Goal: Task Accomplishment & Management: Manage account settings

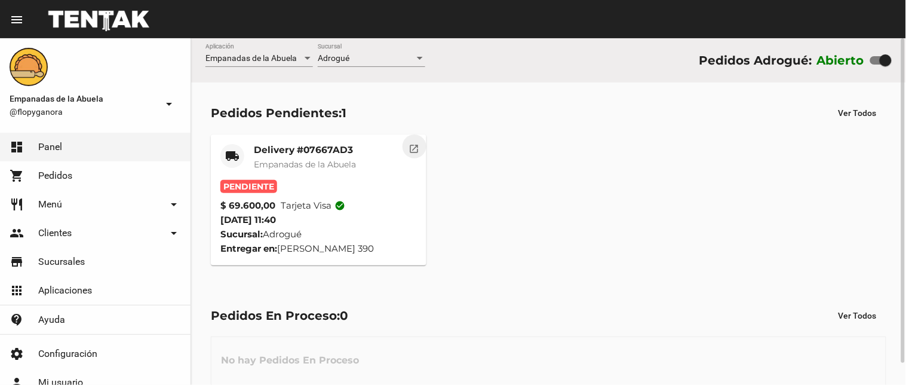
click at [414, 146] on mat-icon "open_in_new" at bounding box center [414, 147] width 11 height 11
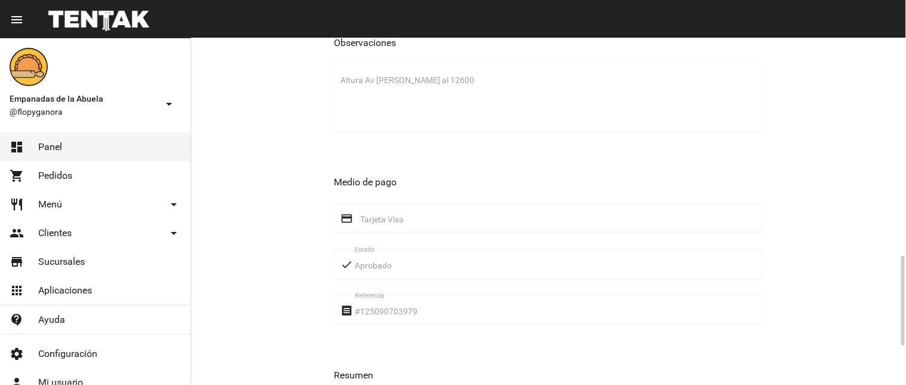
scroll to position [987, 0]
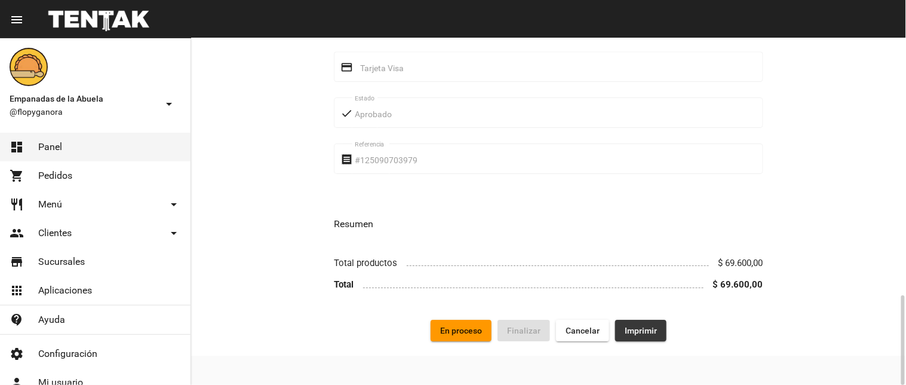
click at [645, 328] on span "Imprimir" at bounding box center [641, 330] width 32 height 10
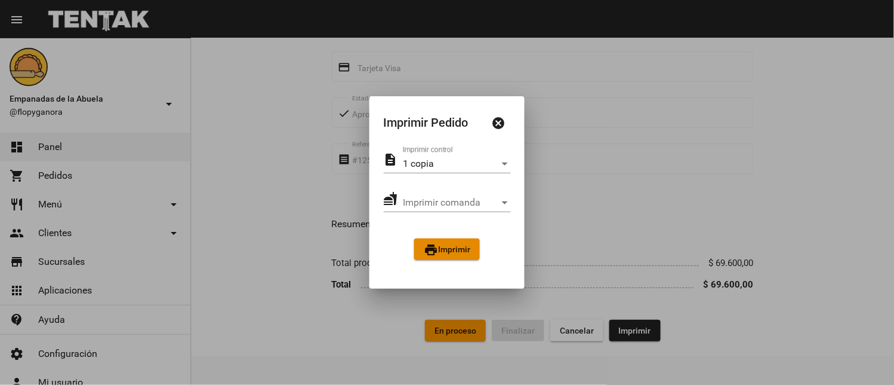
click at [456, 255] on button "print Imprimir" at bounding box center [447, 248] width 66 height 21
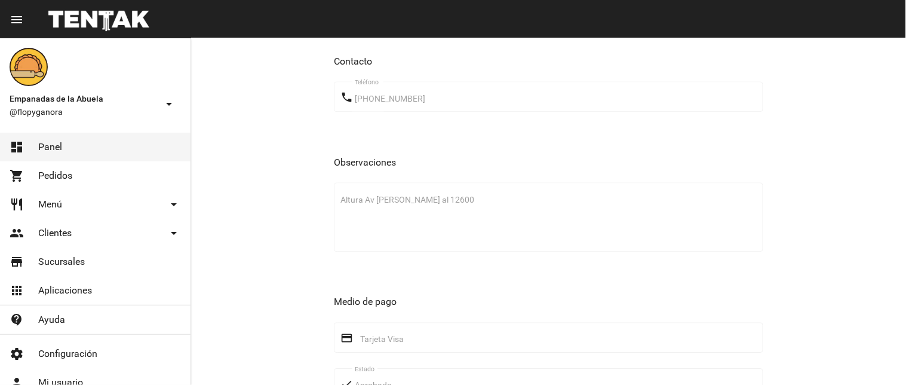
scroll to position [987, 0]
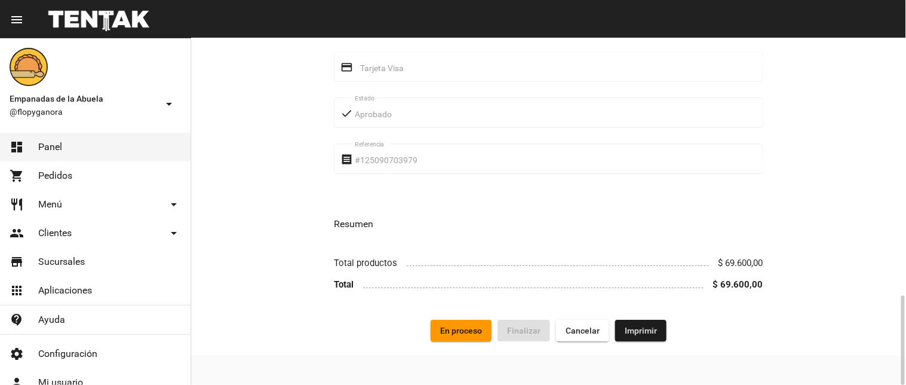
click at [466, 336] on button "En proceso" at bounding box center [461, 329] width 61 height 21
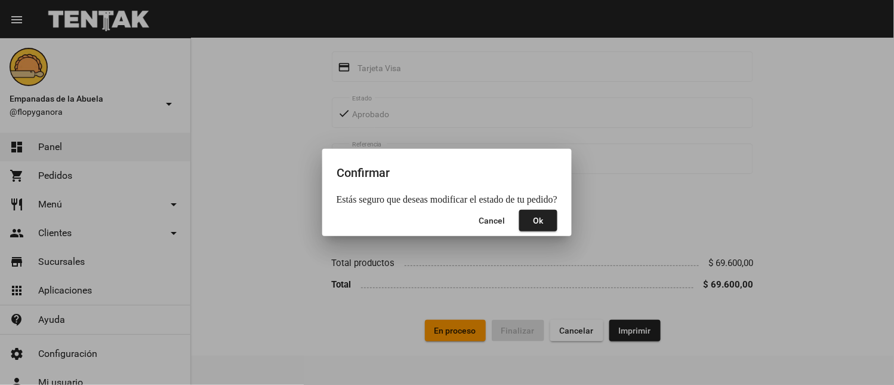
click at [526, 231] on mat-dialog-actions "Cancel Ok" at bounding box center [447, 220] width 221 height 31
click at [527, 218] on button "Ok" at bounding box center [538, 220] width 38 height 21
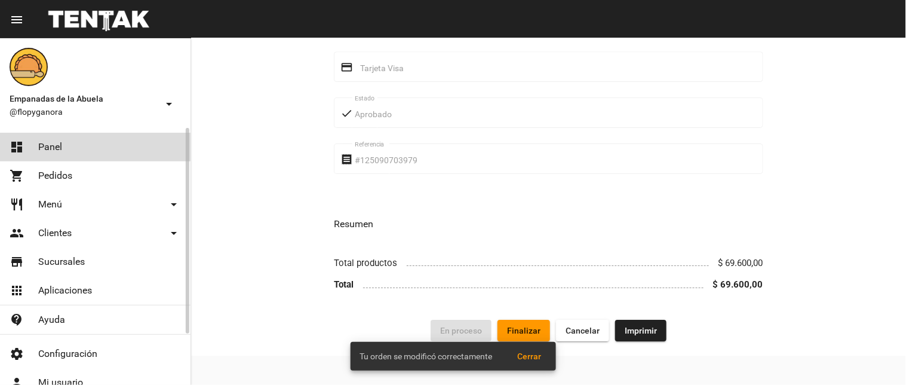
click at [88, 142] on link "dashboard Panel" at bounding box center [95, 147] width 190 height 29
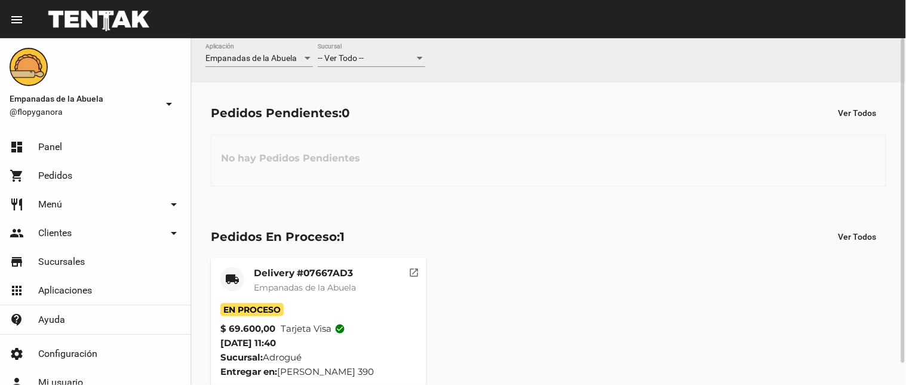
click at [416, 273] on mat-icon "open_in_new" at bounding box center [414, 270] width 11 height 11
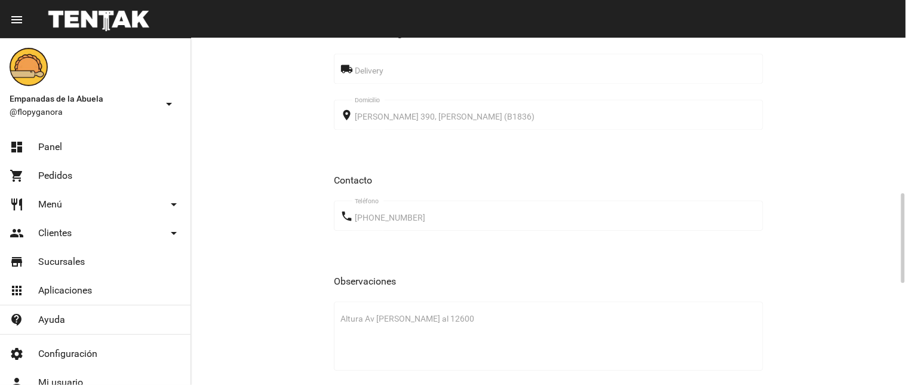
scroll to position [987, 0]
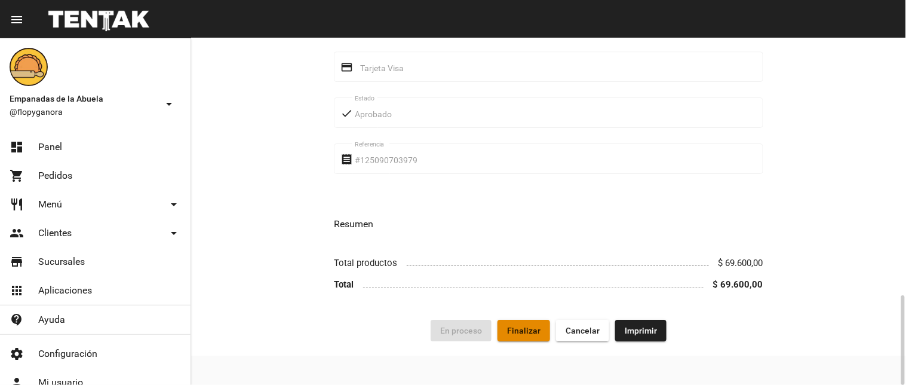
click at [527, 327] on span "Finalizar" at bounding box center [523, 330] width 33 height 10
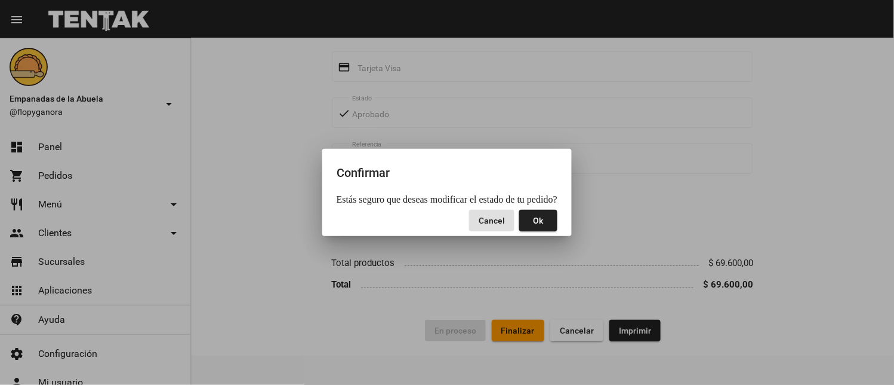
click at [527, 222] on button "Ok" at bounding box center [538, 220] width 38 height 21
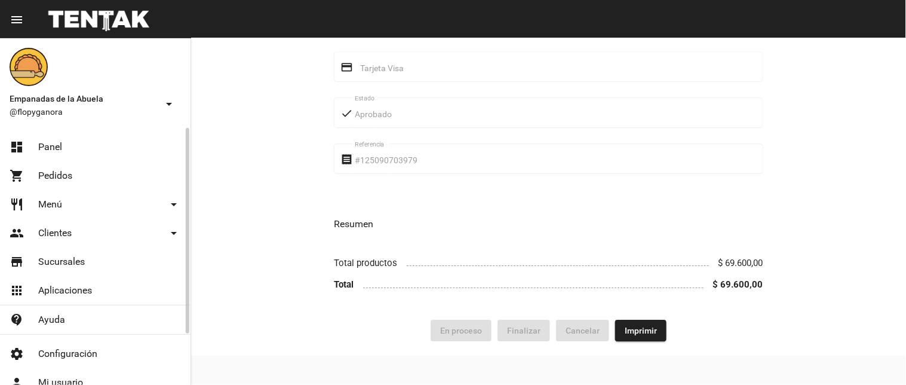
click at [96, 130] on mat-nav-list "dashboard Panel shopping_cart Pedidos restaurant Menú arrow_drop_down Categoría…" at bounding box center [95, 231] width 190 height 207
click at [99, 139] on link "dashboard Panel" at bounding box center [95, 147] width 190 height 29
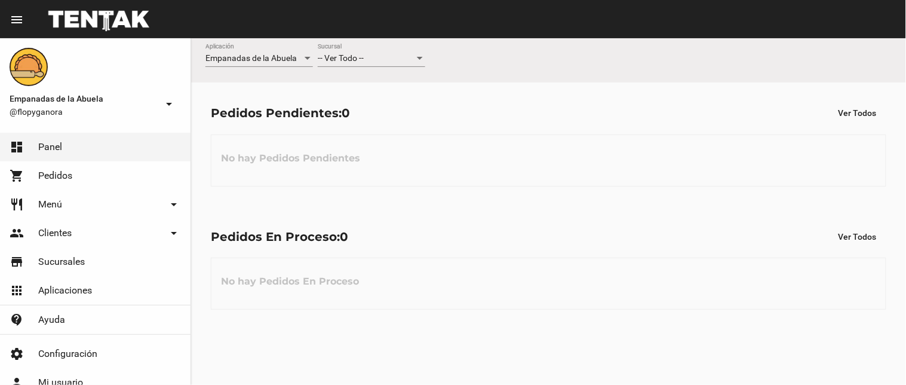
click at [316, 380] on div "Empanadas de la Abuela Aplicación -- Ver Todo -- Sucursal Pedidos Pendientes: 0…" at bounding box center [548, 211] width 715 height 346
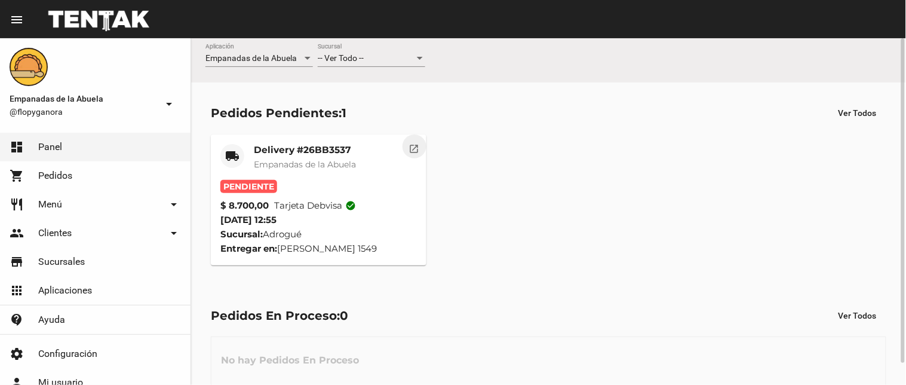
click at [414, 143] on mat-icon "open_in_new" at bounding box center [414, 147] width 11 height 11
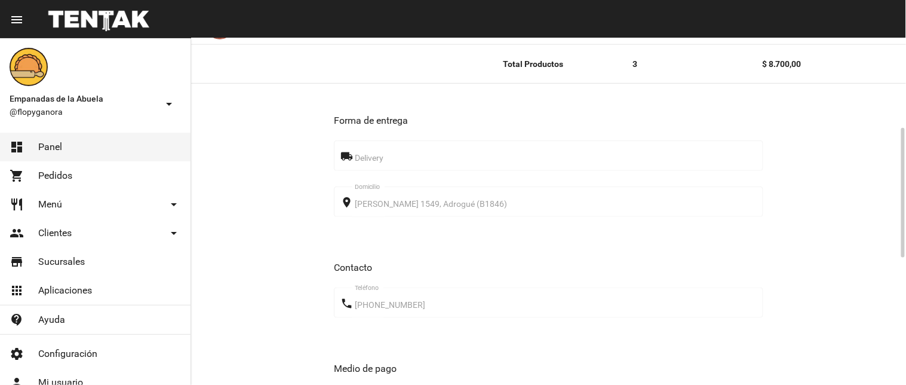
scroll to position [576, 0]
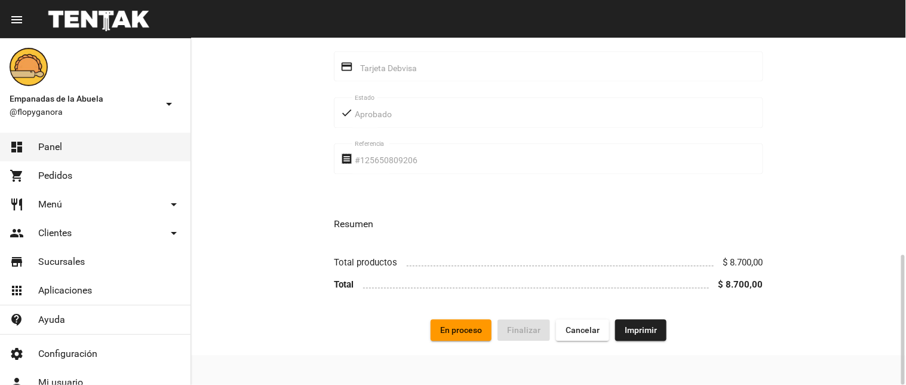
click at [619, 333] on button "Imprimir" at bounding box center [640, 329] width 51 height 21
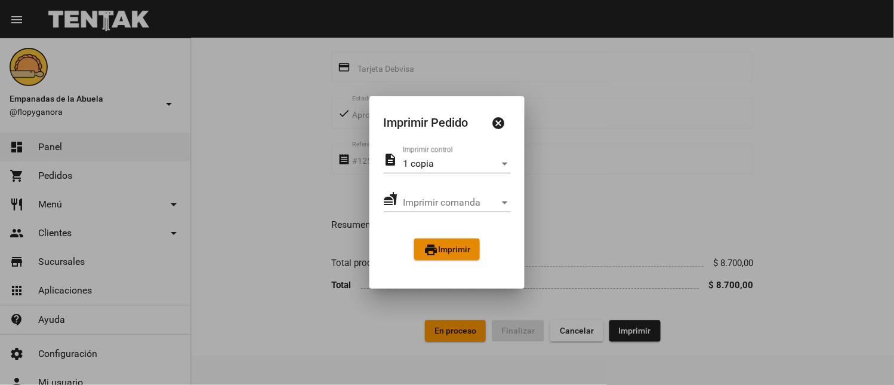
click at [439, 245] on span "print Imprimir" at bounding box center [447, 249] width 47 height 10
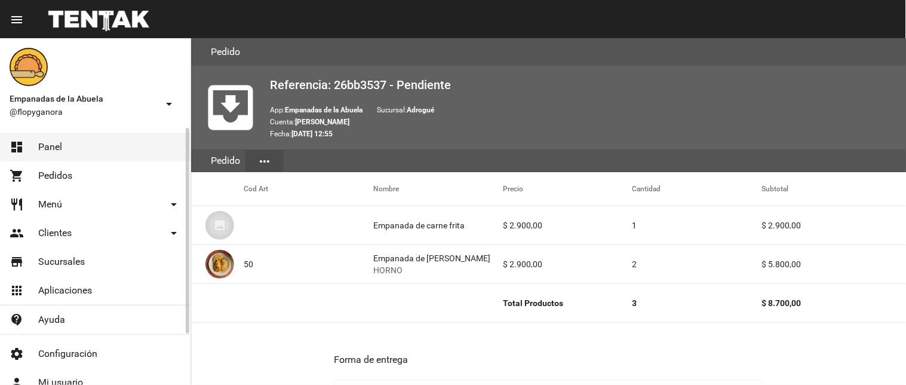
click at [143, 137] on link "dashboard Panel" at bounding box center [95, 147] width 190 height 29
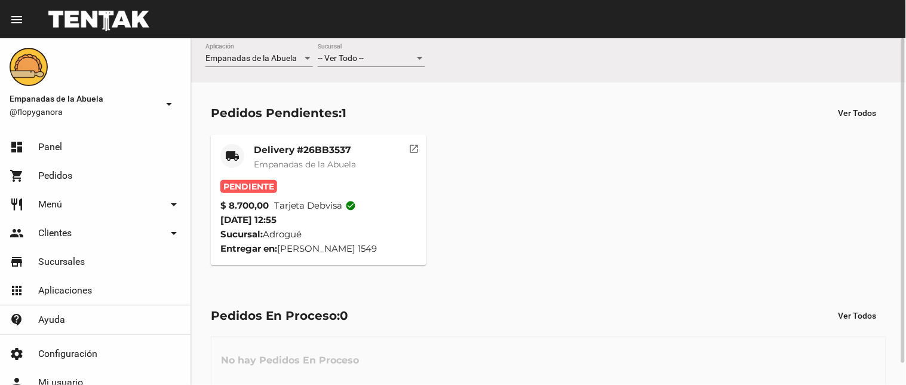
click at [419, 149] on mat-icon "open_in_new" at bounding box center [414, 147] width 11 height 11
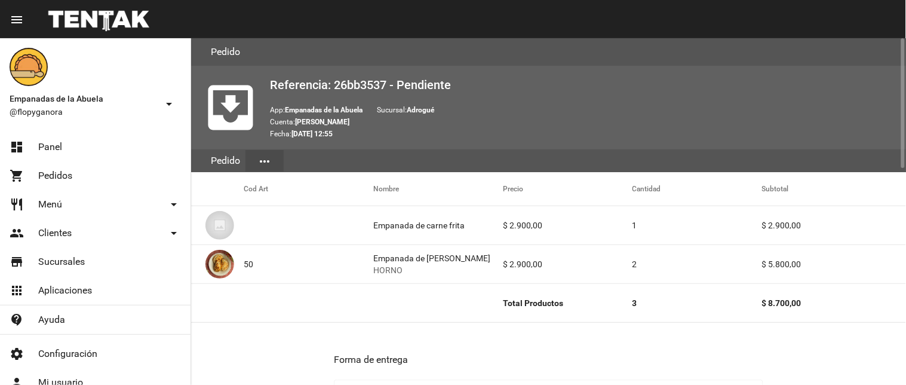
scroll to position [576, 0]
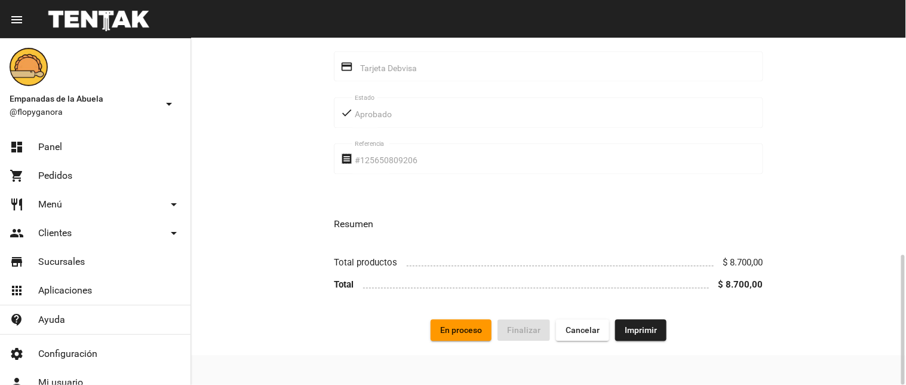
click at [476, 324] on button "En proceso" at bounding box center [461, 329] width 61 height 21
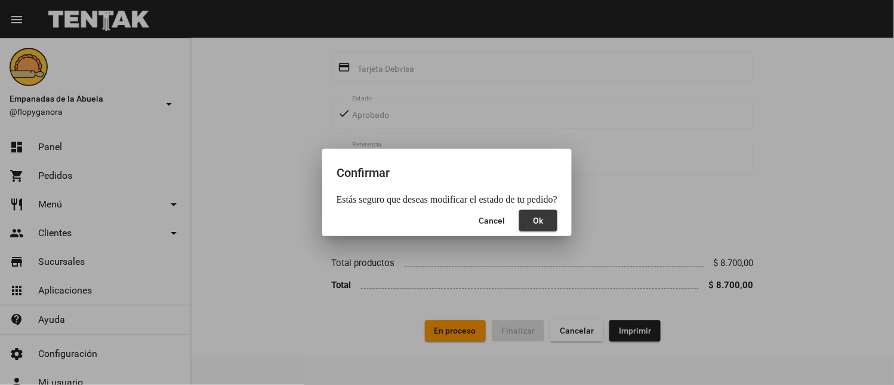
click at [536, 229] on button "Ok" at bounding box center [538, 220] width 38 height 21
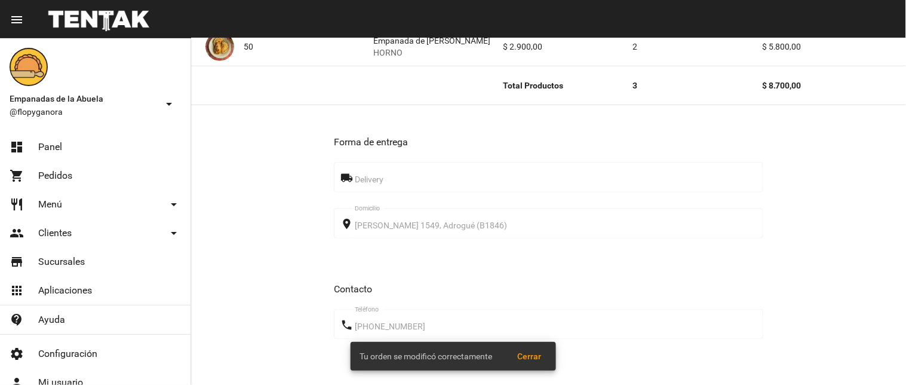
scroll to position [0, 0]
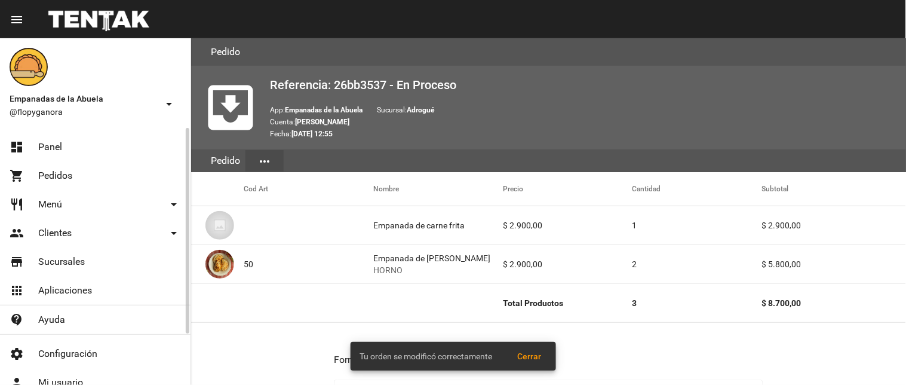
click at [76, 145] on link "dashboard Panel" at bounding box center [95, 147] width 190 height 29
